Goal: Task Accomplishment & Management: Manage account settings

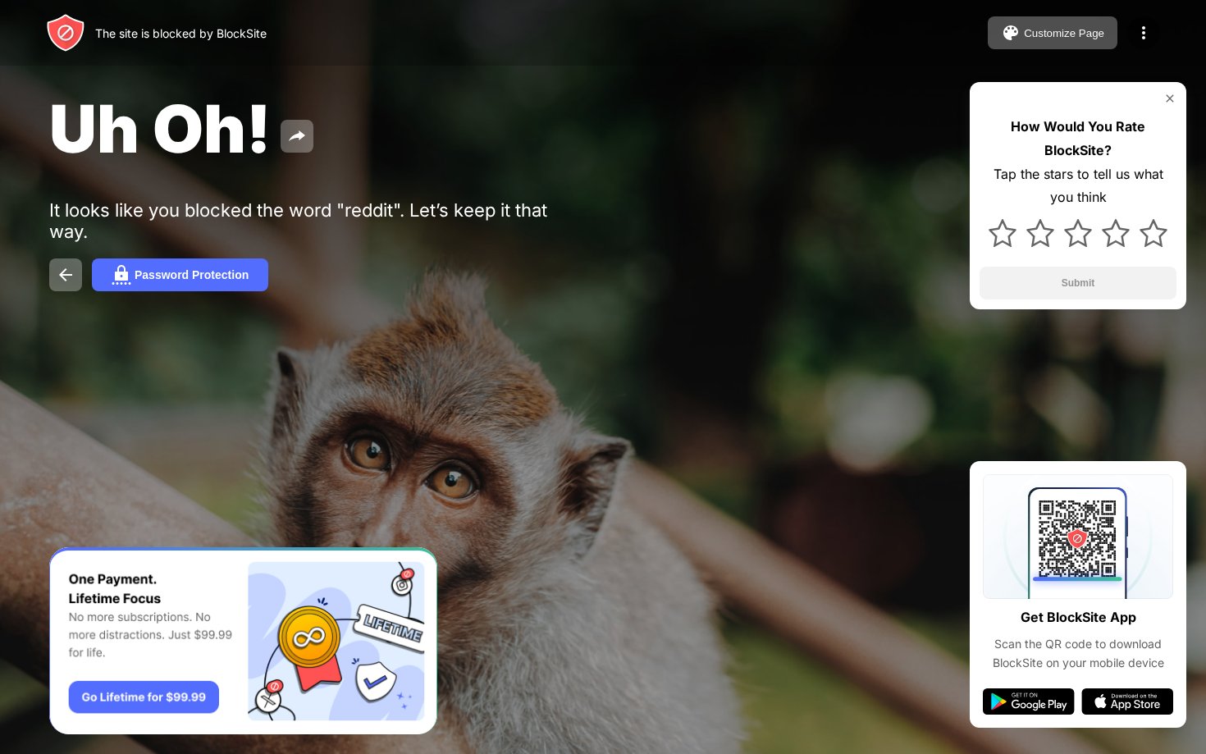
click at [6, 49] on div "The site is blocked by BlockSite Customize Page Edit Block List Redirect Custom…" at bounding box center [603, 33] width 1206 height 66
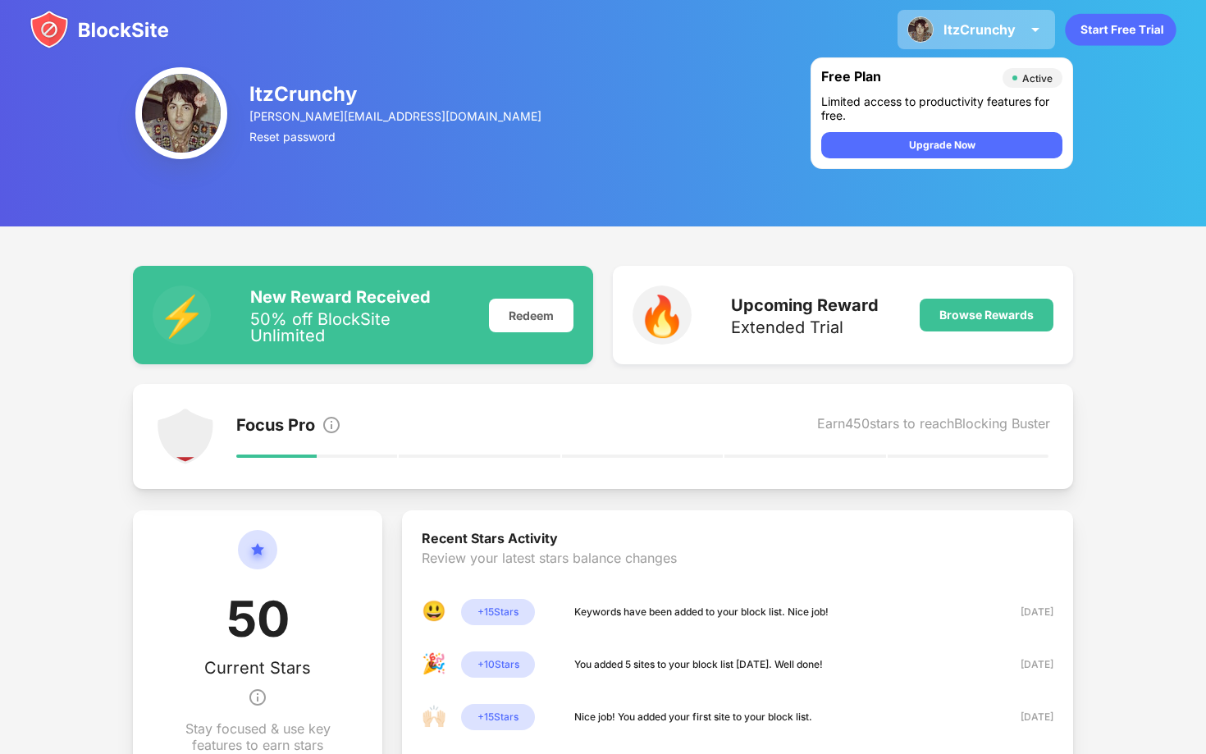
click at [998, 37] on div "ItzCrunchy ItzCrunchy View Account Insights Premium Rewards Settings Support Lo…" at bounding box center [976, 29] width 158 height 39
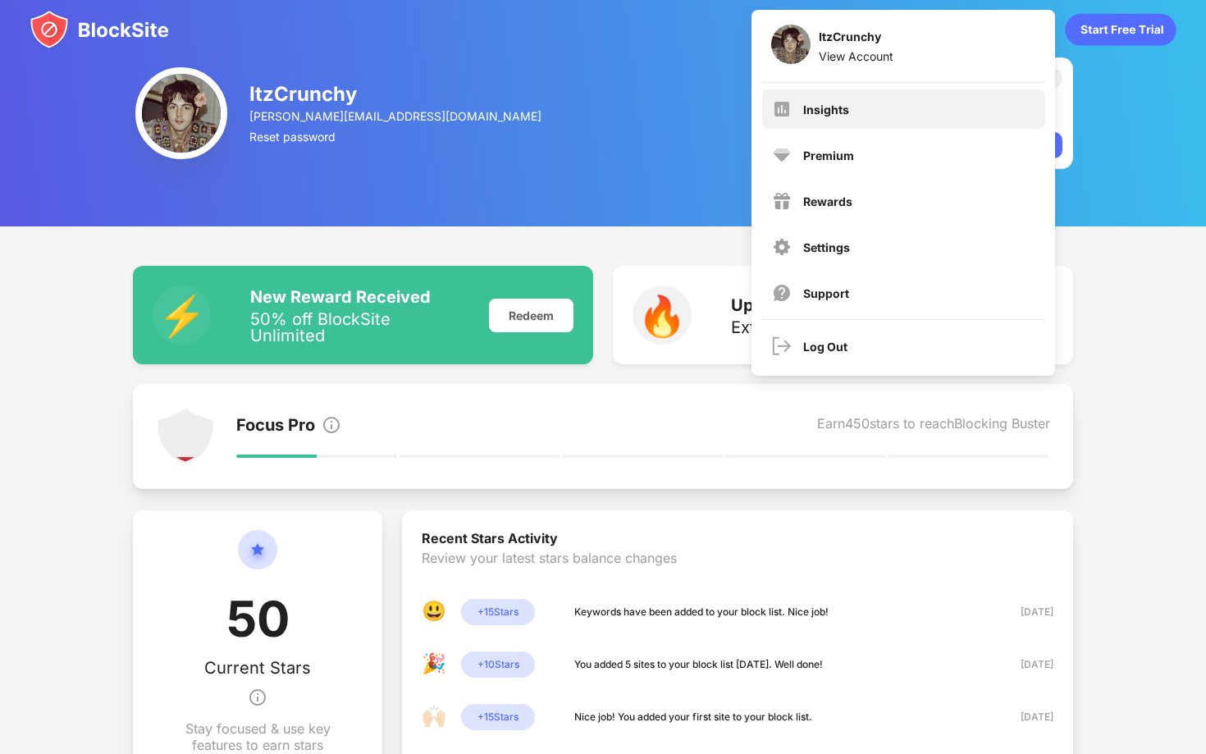
click at [933, 112] on div "Insights" at bounding box center [903, 108] width 283 height 39
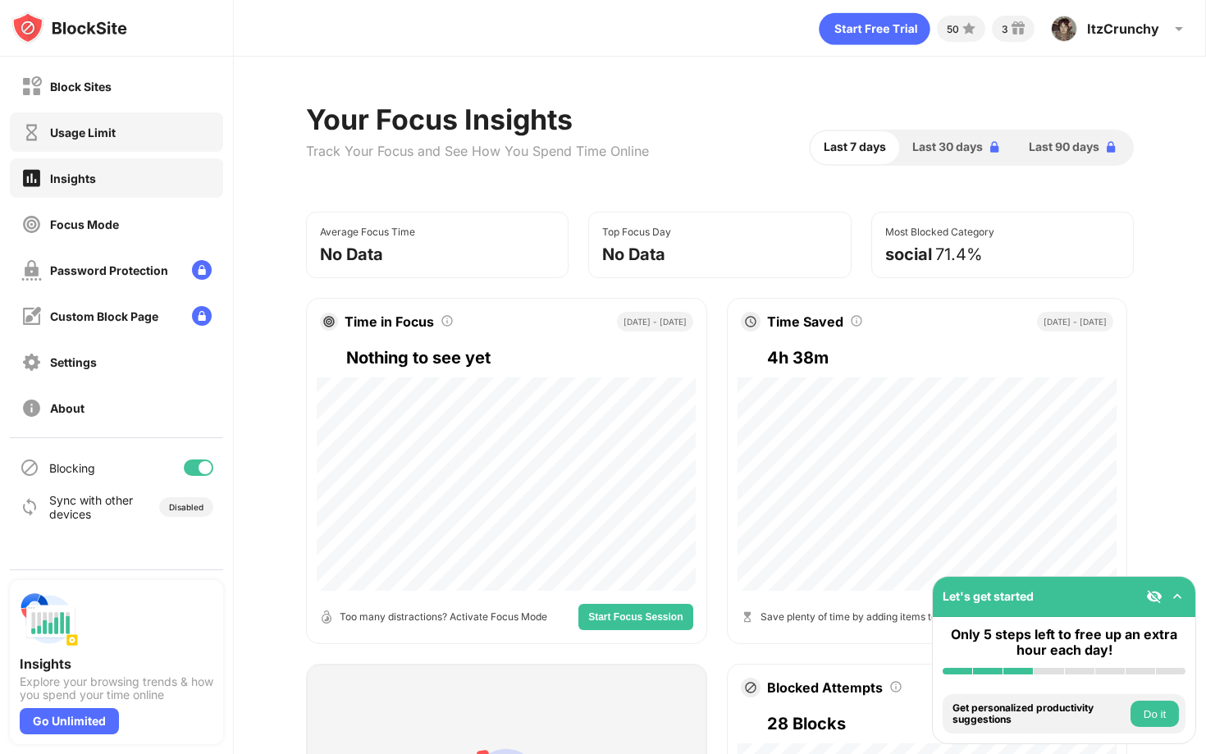
click at [146, 141] on div "Usage Limit" at bounding box center [116, 131] width 213 height 39
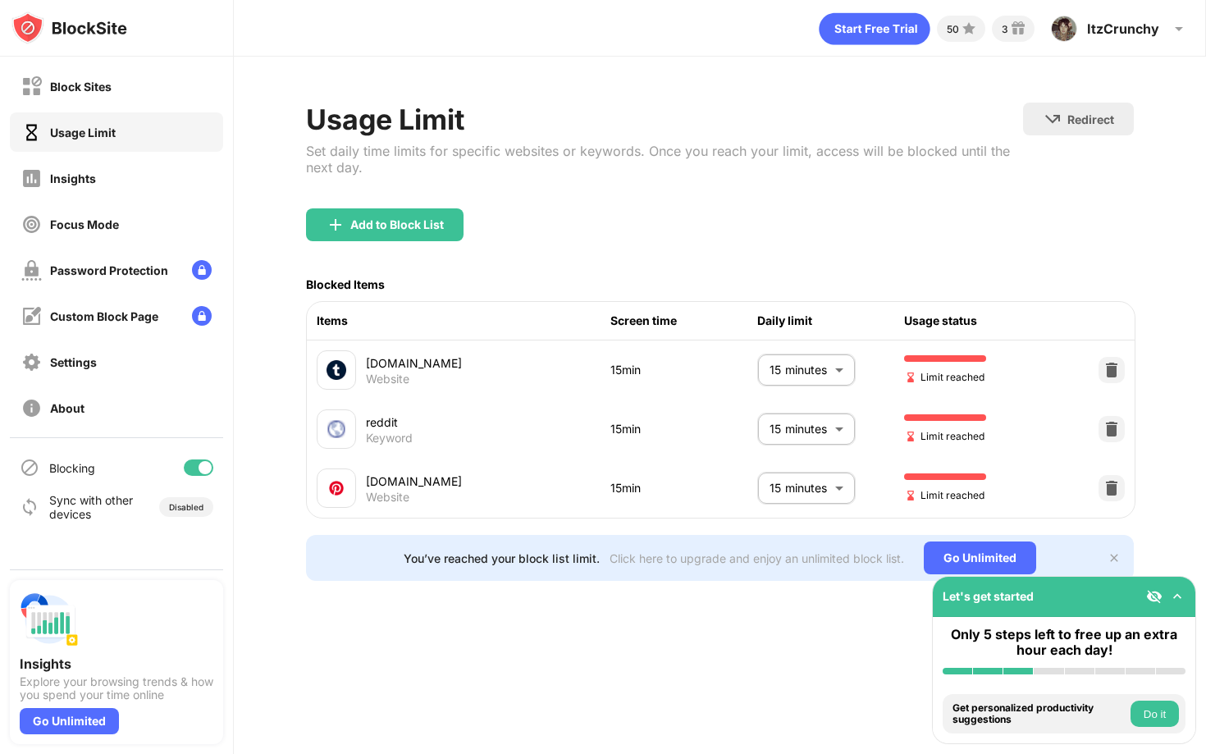
click at [789, 430] on body "Block Sites Usage Limit Insights Focus Mode Password Protection Custom Block Pa…" at bounding box center [603, 377] width 1206 height 754
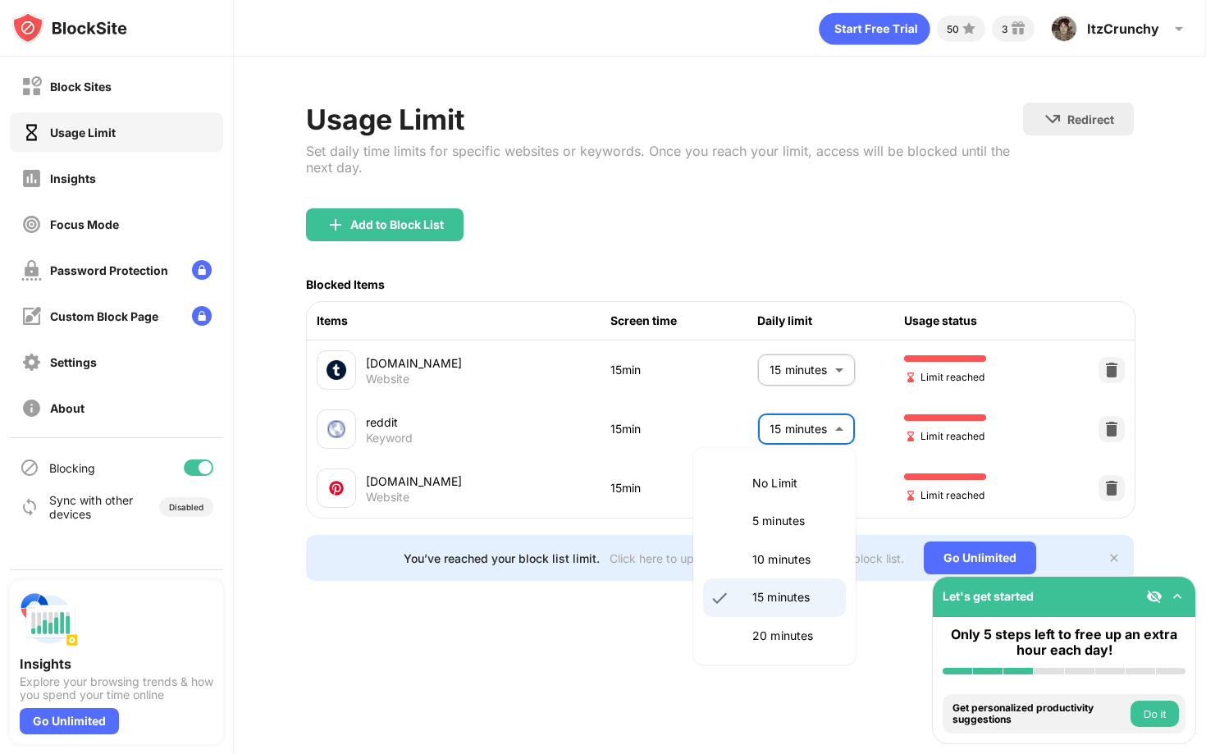
click at [806, 600] on p "15 minutes" at bounding box center [794, 597] width 84 height 18
click at [823, 419] on body "Block Sites Usage Limit Insights Focus Mode Password Protection Custom Block Pa…" at bounding box center [603, 377] width 1206 height 754
click at [766, 549] on li "10 minutes" at bounding box center [774, 560] width 143 height 38
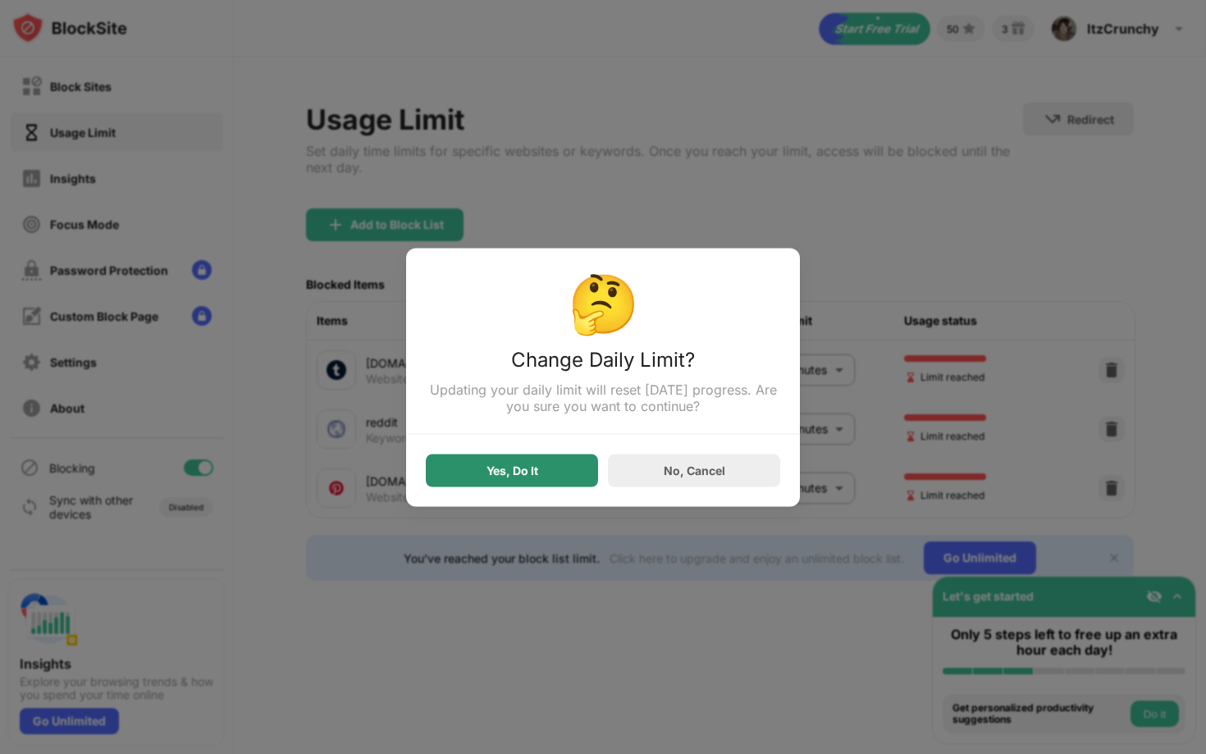
click at [518, 472] on div "Yes, Do It" at bounding box center [512, 470] width 52 height 13
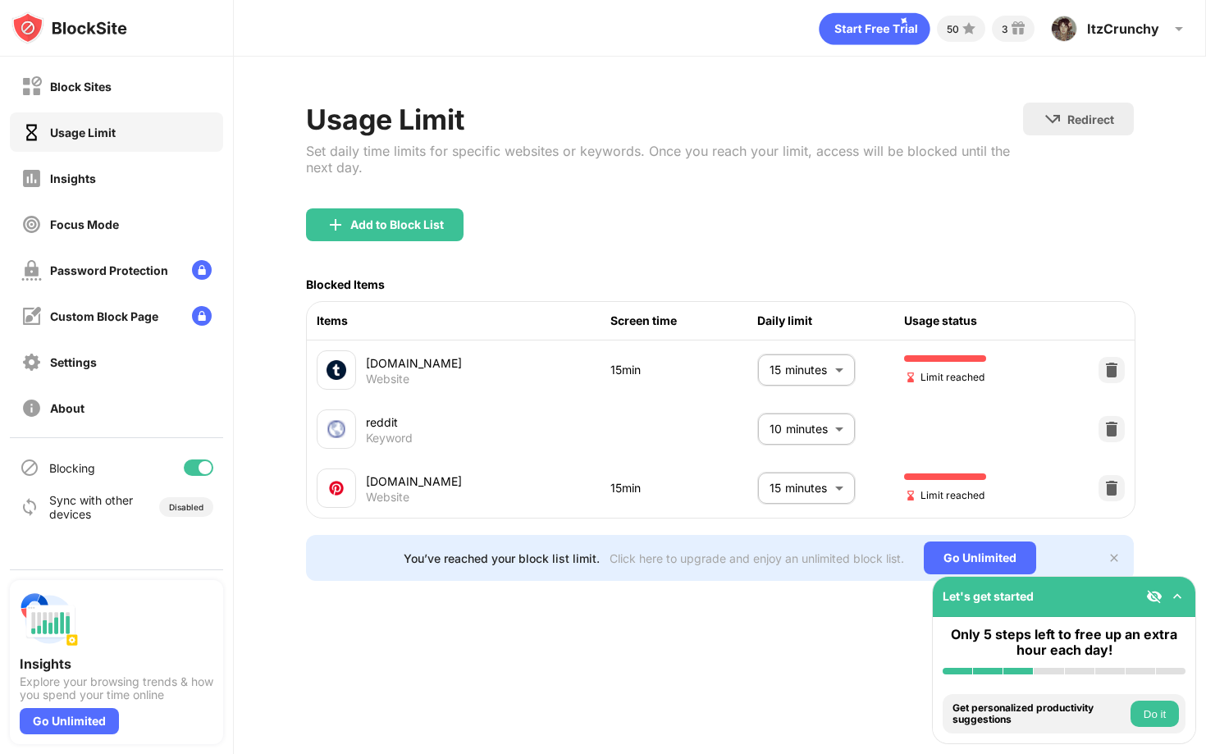
click at [796, 433] on body "Block Sites Usage Limit Insights Focus Mode Password Protection Custom Block Pa…" at bounding box center [603, 377] width 1206 height 754
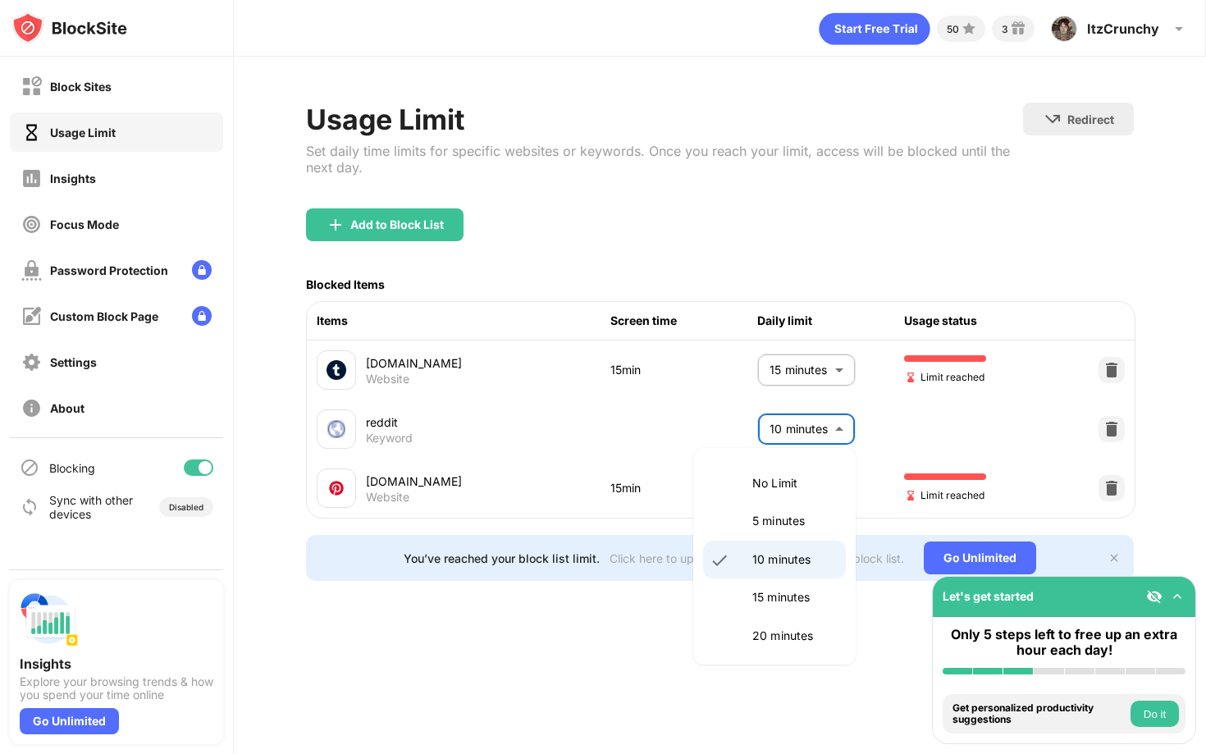
click at [788, 591] on p "15 minutes" at bounding box center [794, 597] width 84 height 18
type input "**"
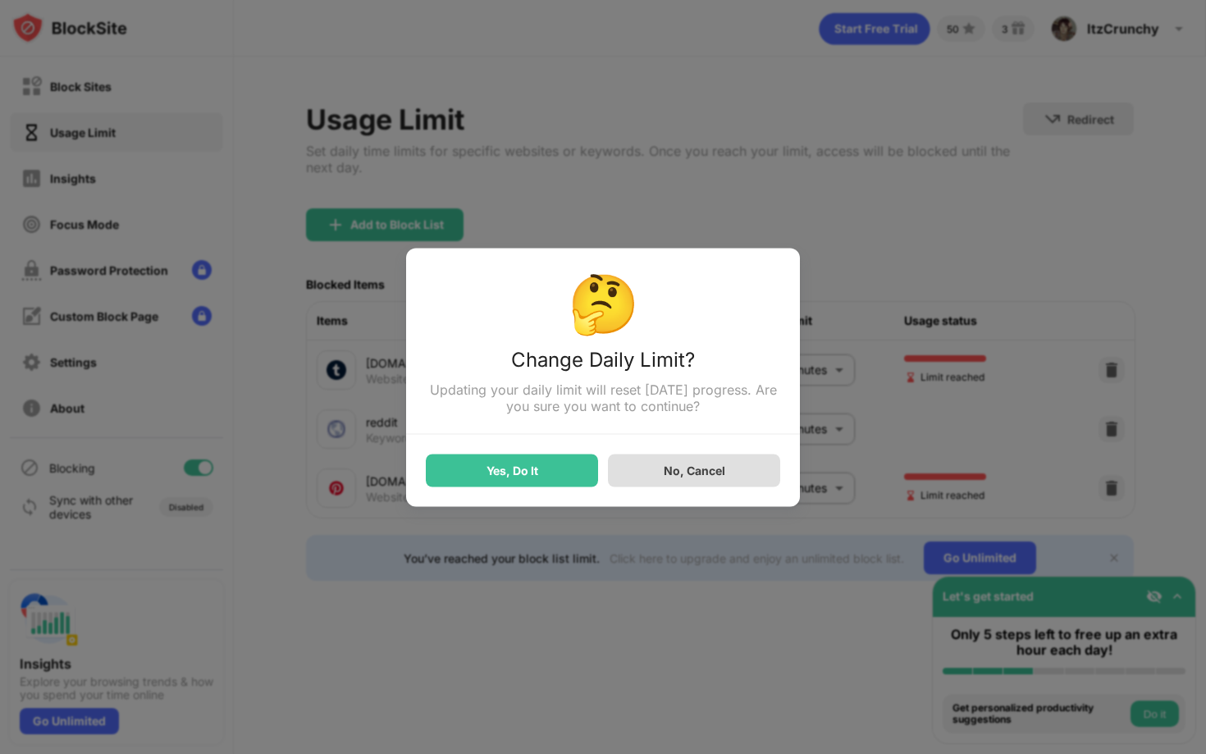
click at [514, 469] on div "Yes, Do It" at bounding box center [512, 470] width 52 height 13
